Goal: Information Seeking & Learning: Learn about a topic

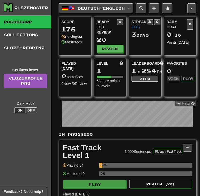
click at [88, 185] on button "Play" at bounding box center [94, 184] width 63 height 9
select select "**"
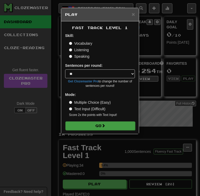
click at [94, 124] on button "Go" at bounding box center [100, 125] width 70 height 9
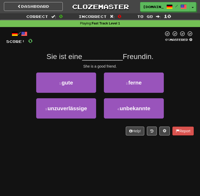
click at [74, 71] on div "/ Score: 0 0 % Mastered Sie ist eine __________ Freundin. She is a good friend.…" at bounding box center [99, 83] width 187 height 105
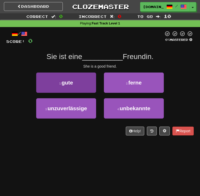
click at [74, 77] on button "1 . gute" at bounding box center [66, 83] width 60 height 20
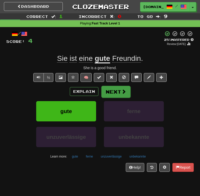
click at [121, 89] on span at bounding box center [123, 91] width 5 height 5
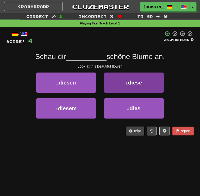
click at [119, 84] on button "2 . diese" at bounding box center [134, 83] width 60 height 20
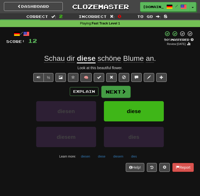
click at [120, 89] on button "Next" at bounding box center [115, 92] width 29 height 12
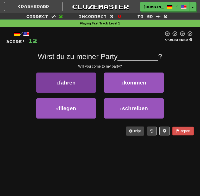
click at [77, 81] on button "1 . fahren" at bounding box center [66, 83] width 60 height 20
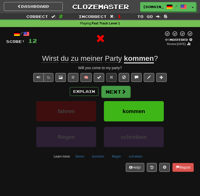
click at [128, 94] on button "Next" at bounding box center [115, 92] width 29 height 12
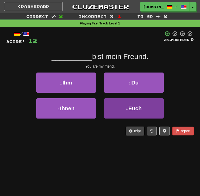
click at [126, 110] on button "4 . Euch" at bounding box center [134, 108] width 60 height 20
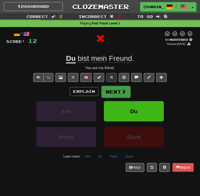
click at [123, 89] on span at bounding box center [123, 91] width 5 height 5
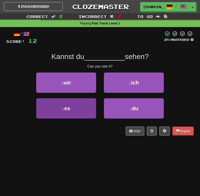
click at [93, 103] on button "3 . es" at bounding box center [66, 108] width 60 height 20
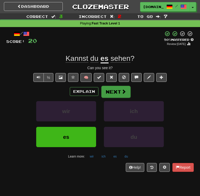
click at [115, 92] on button "Next" at bounding box center [115, 92] width 29 height 12
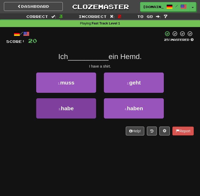
click at [68, 107] on span "habe" at bounding box center [67, 108] width 13 height 6
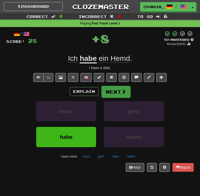
click at [119, 91] on button "Next" at bounding box center [115, 92] width 29 height 12
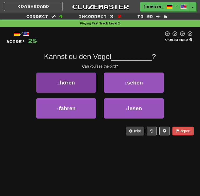
click at [71, 88] on button "1 . hören" at bounding box center [66, 83] width 60 height 20
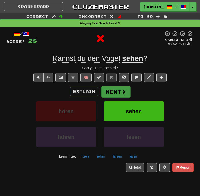
click at [113, 90] on button "Next" at bounding box center [115, 92] width 29 height 12
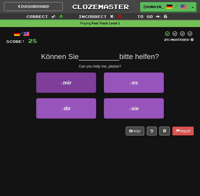
click at [79, 80] on button "1 . mir" at bounding box center [66, 83] width 60 height 20
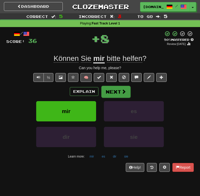
click at [112, 90] on button "Next" at bounding box center [115, 92] width 29 height 12
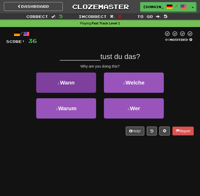
click at [95, 79] on button "1 . Wann" at bounding box center [66, 83] width 60 height 20
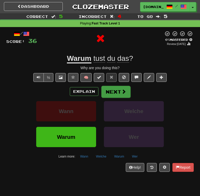
click at [110, 87] on button "Next" at bounding box center [115, 92] width 29 height 12
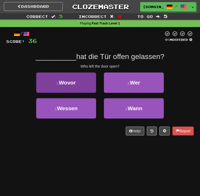
click at [81, 79] on button "1 . Wovor" at bounding box center [66, 83] width 60 height 20
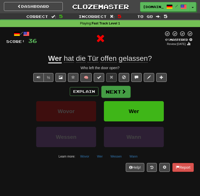
click at [113, 93] on button "Next" at bounding box center [115, 92] width 29 height 12
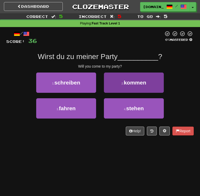
click at [109, 91] on button "2 . kommen" at bounding box center [134, 83] width 60 height 20
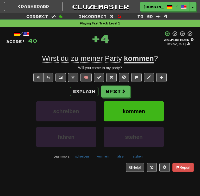
click at [109, 91] on button "Next" at bounding box center [115, 92] width 29 height 12
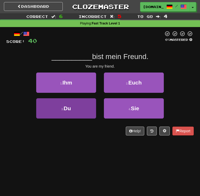
click at [80, 103] on button "3 . Du" at bounding box center [66, 108] width 60 height 20
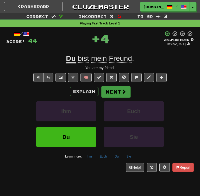
click at [108, 91] on button "Next" at bounding box center [115, 92] width 29 height 12
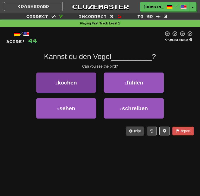
click at [85, 83] on button "1 . kochen" at bounding box center [66, 83] width 60 height 20
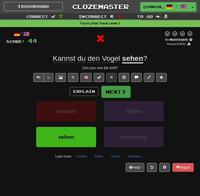
click at [115, 89] on button "Next" at bounding box center [115, 92] width 29 height 12
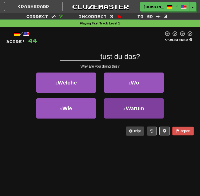
click at [115, 112] on button "4 . Warum" at bounding box center [134, 108] width 60 height 20
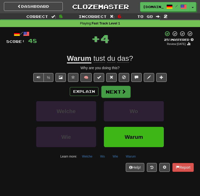
click at [112, 90] on button "Next" at bounding box center [115, 92] width 29 height 12
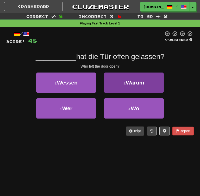
click at [121, 84] on button "2 . Warum" at bounding box center [134, 83] width 60 height 20
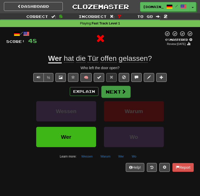
click at [118, 92] on button "Next" at bounding box center [115, 92] width 29 height 12
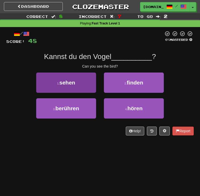
click at [90, 83] on button "1 . sehen" at bounding box center [66, 83] width 60 height 20
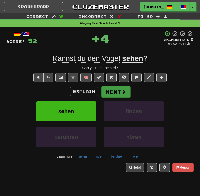
click at [104, 93] on button "Next" at bounding box center [115, 92] width 29 height 12
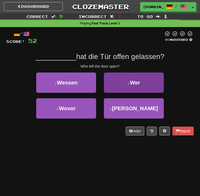
click at [129, 79] on button "2 . Wer" at bounding box center [134, 83] width 60 height 20
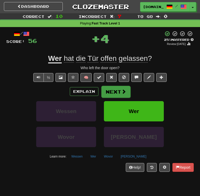
click at [118, 88] on button "Next" at bounding box center [115, 92] width 29 height 12
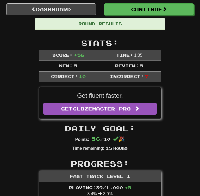
scroll to position [29, 0]
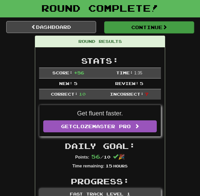
click at [140, 25] on button "Continue" at bounding box center [149, 27] width 90 height 12
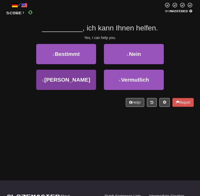
click at [92, 77] on button "3 . Ja" at bounding box center [66, 80] width 60 height 20
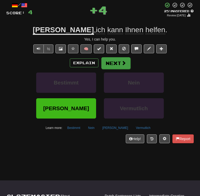
click at [121, 57] on button "Next" at bounding box center [115, 63] width 29 height 12
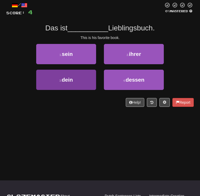
click at [80, 81] on button "3 . dein" at bounding box center [66, 80] width 60 height 20
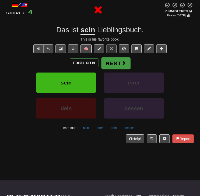
click at [112, 61] on button "Next" at bounding box center [115, 63] width 29 height 12
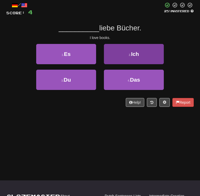
click at [128, 60] on button "2 . Ich" at bounding box center [134, 54] width 60 height 20
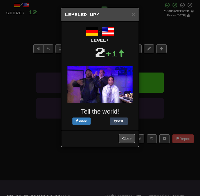
click at [121, 140] on button "Close" at bounding box center [127, 138] width 16 height 9
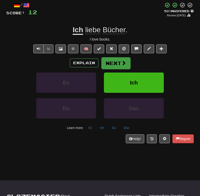
click at [116, 64] on button "Next" at bounding box center [115, 63] width 29 height 12
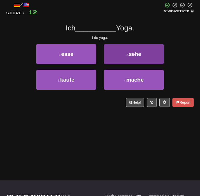
click at [112, 51] on button "2 . sehe" at bounding box center [134, 54] width 60 height 20
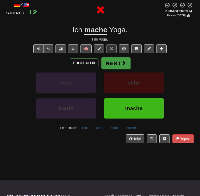
click at [110, 63] on button "Next" at bounding box center [115, 63] width 29 height 12
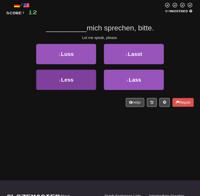
click at [86, 73] on button "3 . Less" at bounding box center [66, 80] width 60 height 20
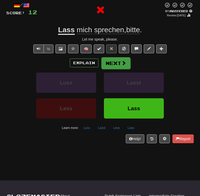
click at [116, 60] on button "Next" at bounding box center [115, 63] width 29 height 12
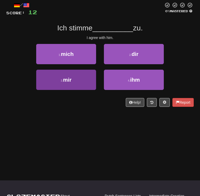
click at [78, 83] on button "3 . mir" at bounding box center [66, 80] width 60 height 20
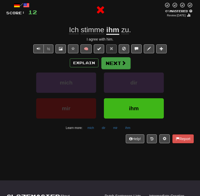
click at [115, 61] on button "Next" at bounding box center [115, 63] width 29 height 12
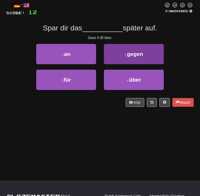
click at [113, 46] on button "2 . gegen" at bounding box center [134, 54] width 60 height 20
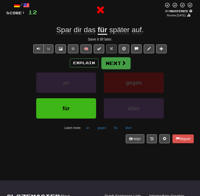
click at [109, 62] on button "Next" at bounding box center [115, 63] width 29 height 12
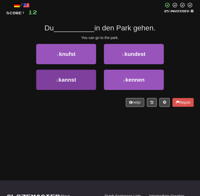
click at [82, 81] on button "3 . kannst" at bounding box center [66, 80] width 60 height 20
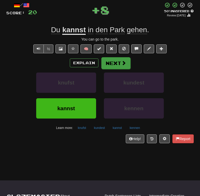
click at [119, 58] on button "Next" at bounding box center [115, 63] width 29 height 12
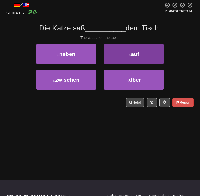
click at [122, 52] on button "2 . auf" at bounding box center [134, 54] width 60 height 20
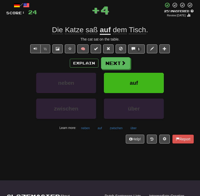
click at [119, 69] on div "Explain Next neben auf zwischen über Learn more: neben auf zwischen über" at bounding box center [99, 94] width 187 height 75
click at [118, 66] on button "Next" at bounding box center [115, 63] width 29 height 12
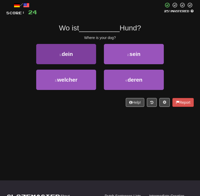
click at [95, 52] on button "1 . dein" at bounding box center [66, 54] width 60 height 20
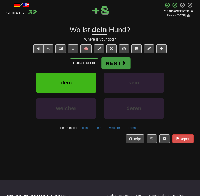
click at [114, 64] on button "Next" at bounding box center [115, 63] width 29 height 12
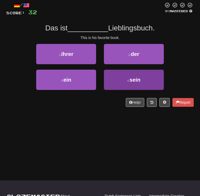
click at [112, 75] on button "4 . sein" at bounding box center [134, 80] width 60 height 20
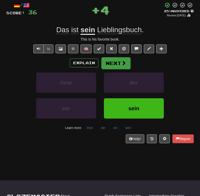
click at [113, 62] on button "Next" at bounding box center [115, 63] width 29 height 12
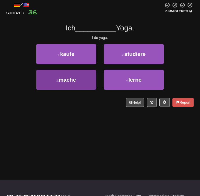
click at [89, 77] on button "3 . mache" at bounding box center [66, 80] width 60 height 20
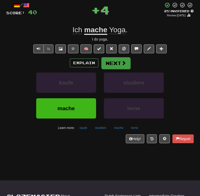
click at [116, 63] on button "Next" at bounding box center [115, 63] width 29 height 12
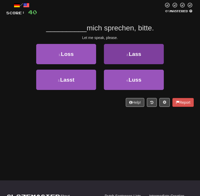
click at [124, 48] on button "2 . Lass" at bounding box center [134, 54] width 60 height 20
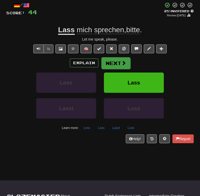
click at [114, 59] on button "Next" at bounding box center [115, 63] width 29 height 12
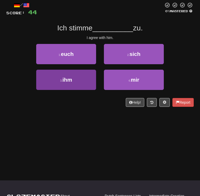
click at [90, 75] on button "3 . ihm" at bounding box center [66, 80] width 60 height 20
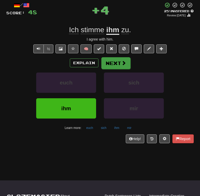
click at [110, 65] on button "Next" at bounding box center [115, 63] width 29 height 12
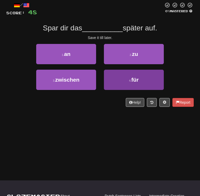
click at [109, 76] on button "4 . für" at bounding box center [134, 80] width 60 height 20
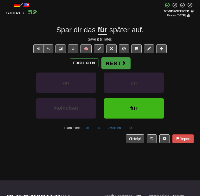
click at [113, 63] on button "Next" at bounding box center [115, 63] width 29 height 12
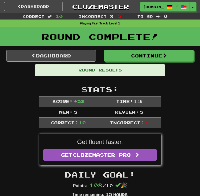
scroll to position [0, 0]
click at [65, 56] on link "Dashboard" at bounding box center [51, 56] width 90 height 12
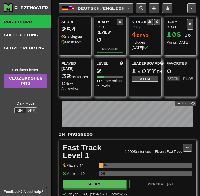
click at [73, 35] on div "Playing: 44" at bounding box center [71, 36] width 21 height 5
click at [67, 18] on div "Score 284 Playing: 44 Mastered: 0" at bounding box center [75, 32] width 32 height 31
click at [100, 27] on div "Ready for Review" at bounding box center [106, 27] width 21 height 16
click at [80, 60] on div "Score 284 Playing: 44 Mastered: 0 Ready for Review 0 Review Streak ( CST ) 4 Da…" at bounding box center [126, 56] width 137 height 80
click at [73, 75] on div "Played [DATE] 32 sentences 10 New / 22 Review Full History" at bounding box center [75, 76] width 32 height 36
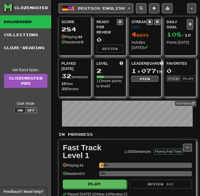
click at [73, 80] on div "32 sentences" at bounding box center [74, 76] width 27 height 7
click at [172, 5] on button at bounding box center [167, 8] width 10 height 10
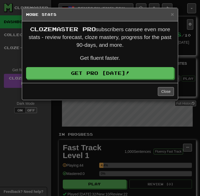
click at [161, 94] on button "Close" at bounding box center [166, 91] width 16 height 9
